Goal: Information Seeking & Learning: Learn about a topic

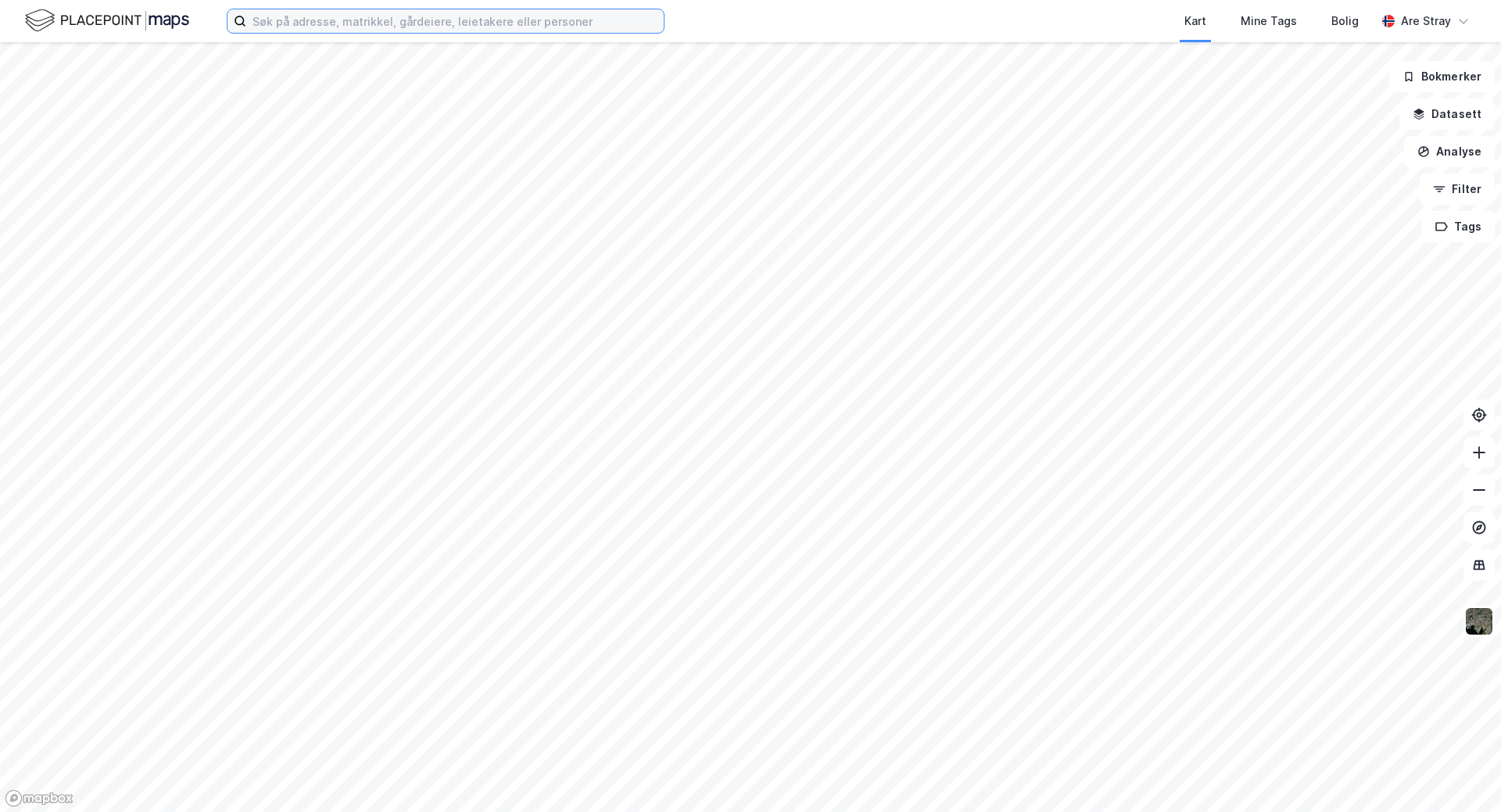
click at [290, 25] on input at bounding box center [455, 21] width 417 height 24
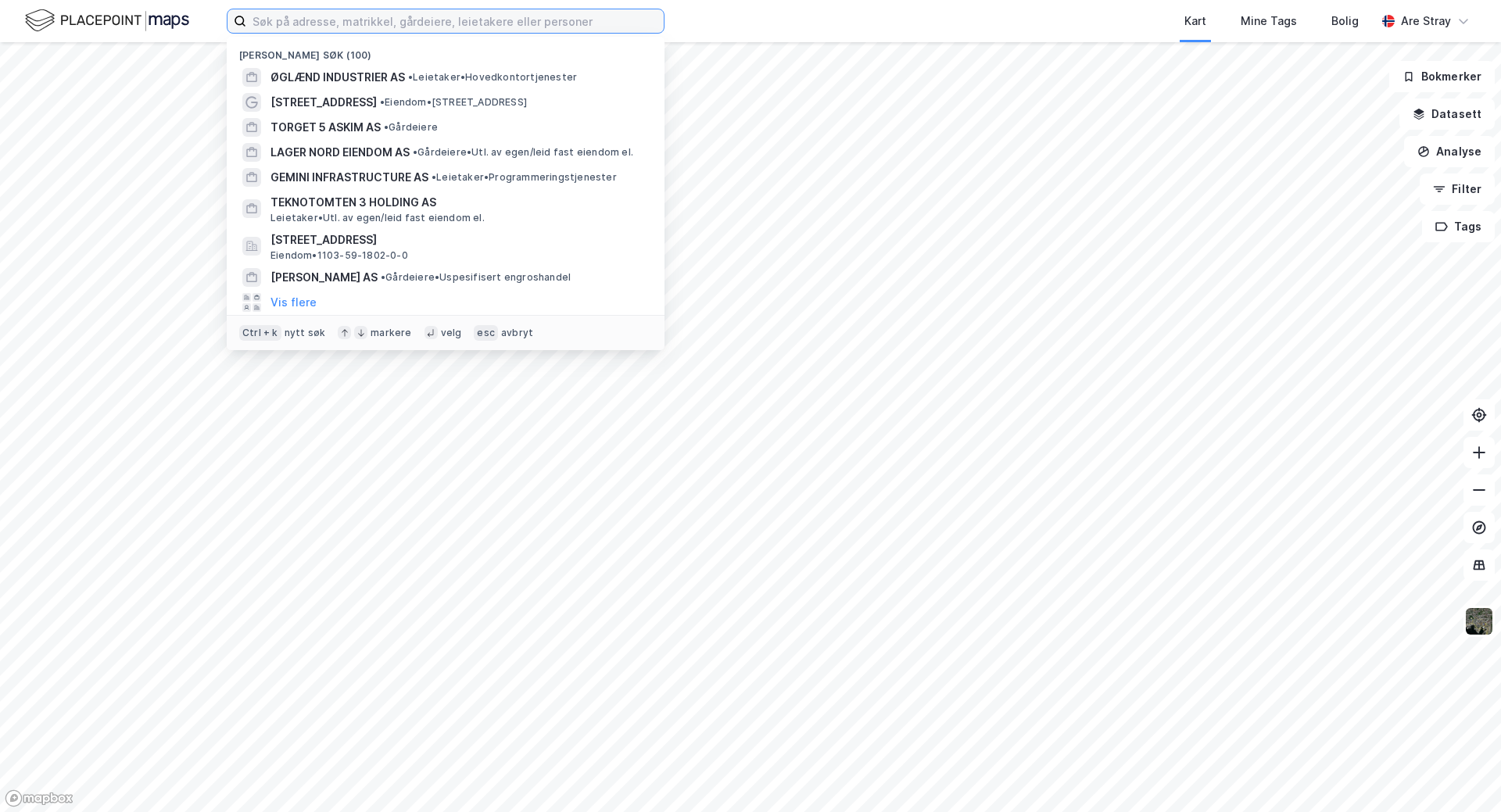
paste input "987269715"
type input "987269715"
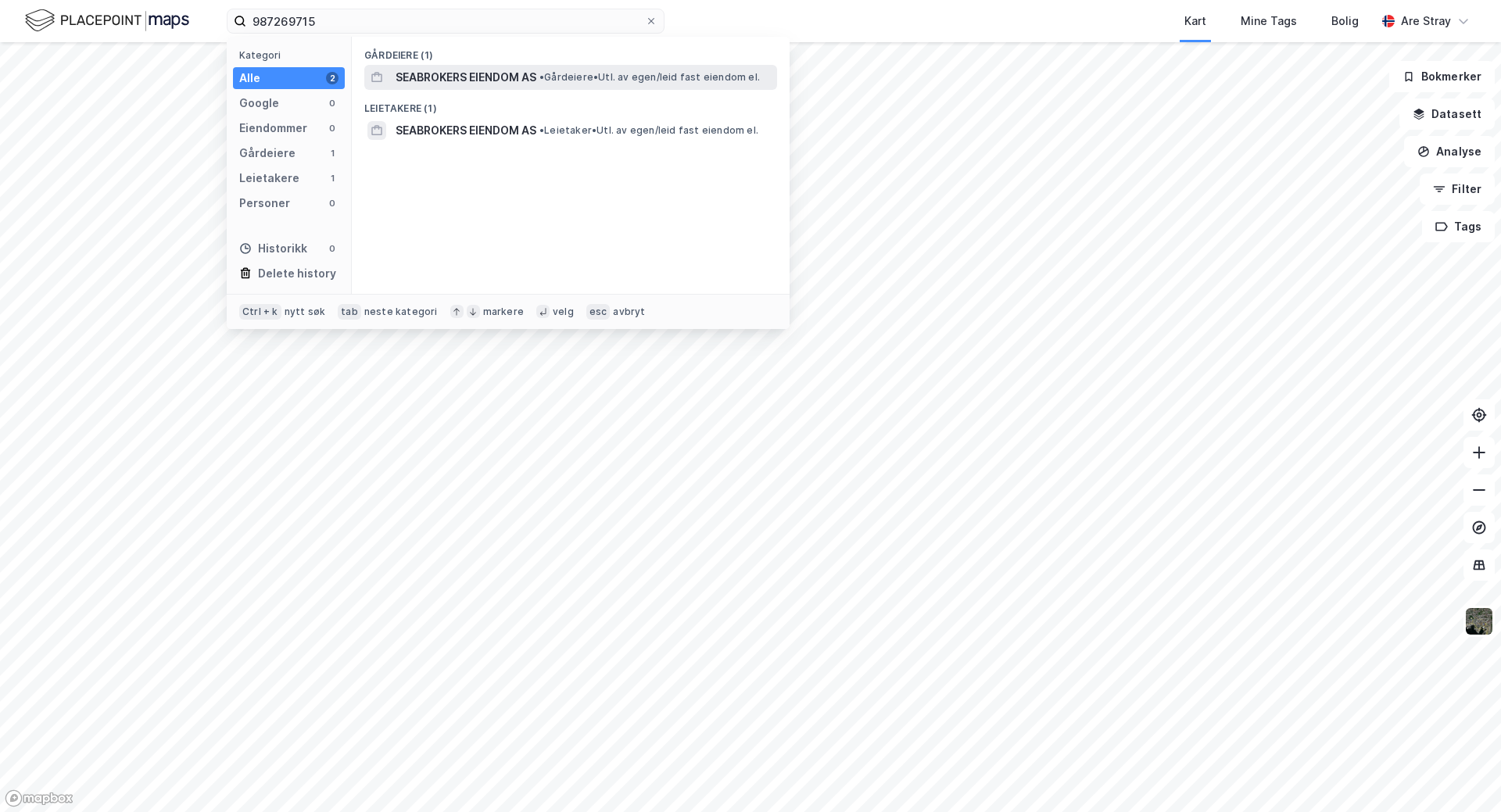
click at [421, 71] on span "SEABROKERS EIENDOM AS" at bounding box center [466, 77] width 141 height 19
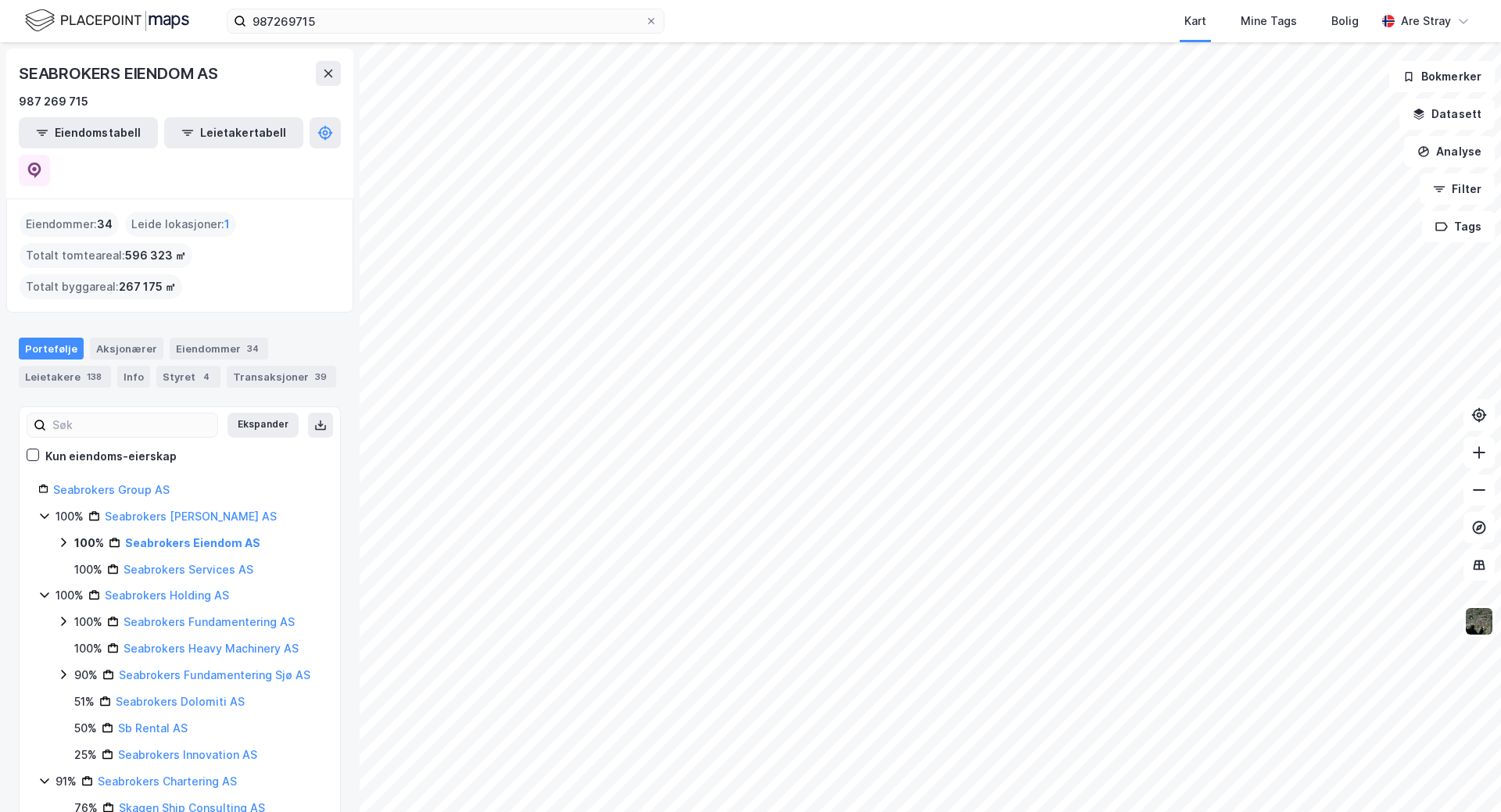
click at [678, 811] on html "987269715 Kart Mine Tags Bolig Are Stray SEABROKERS EIENDOM AS 987 269 715 Eien…" at bounding box center [750, 406] width 1501 height 812
